Goal: Task Accomplishment & Management: Complete application form

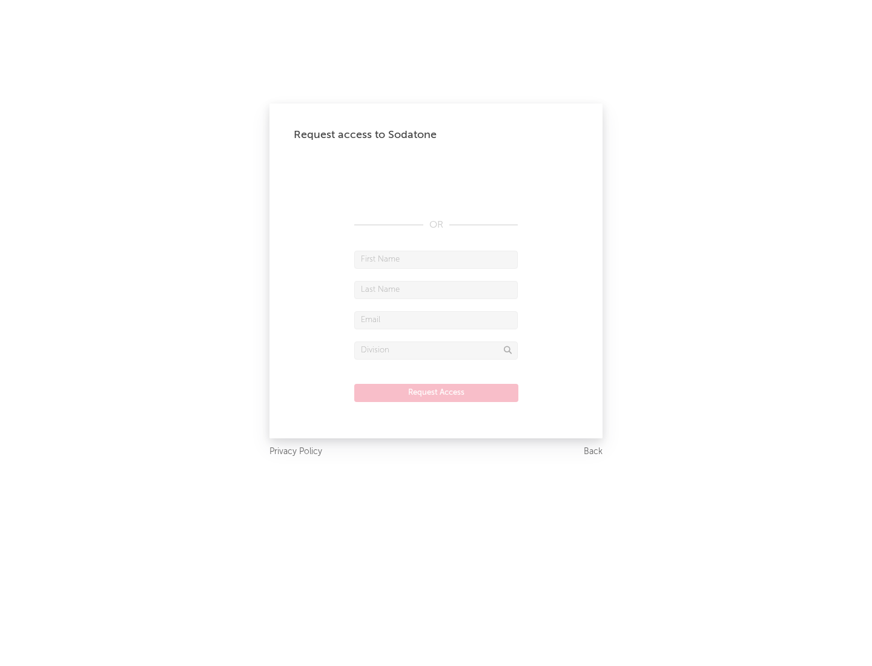
click at [436, 259] on input "text" at bounding box center [436, 260] width 164 height 18
type input "[PERSON_NAME]"
click at [436, 290] on input "text" at bounding box center [436, 290] width 164 height 18
type input "[PERSON_NAME]"
click at [436, 320] on input "text" at bounding box center [436, 320] width 164 height 18
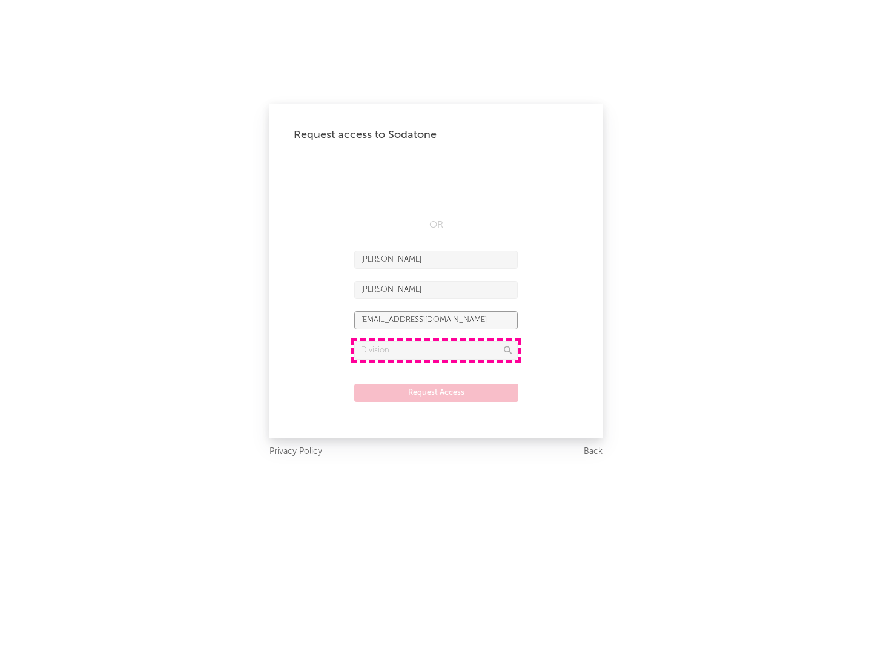
type input "[EMAIL_ADDRESS][DOMAIN_NAME]"
click at [436, 350] on input "text" at bounding box center [436, 351] width 164 height 18
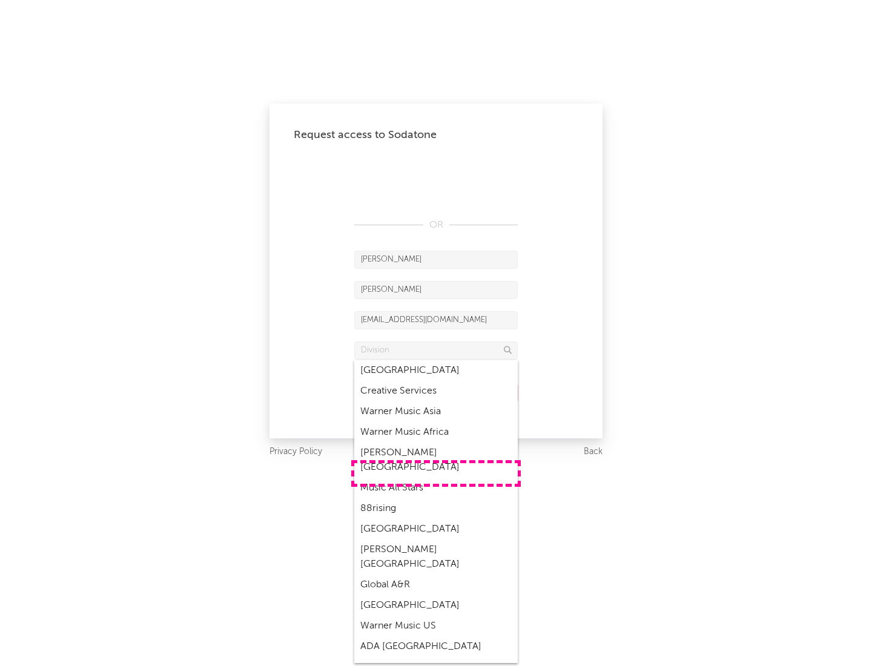
click at [436, 478] on div "Music All Stars" at bounding box center [436, 488] width 164 height 21
type input "Music All Stars"
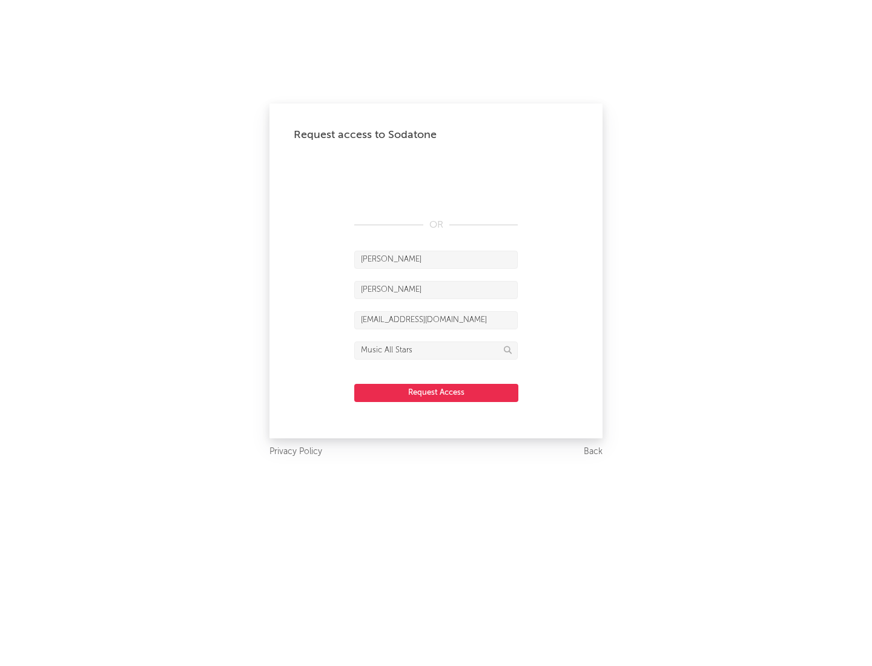
click at [436, 393] on button "Request Access" at bounding box center [436, 393] width 164 height 18
